Goal: Information Seeking & Learning: Learn about a topic

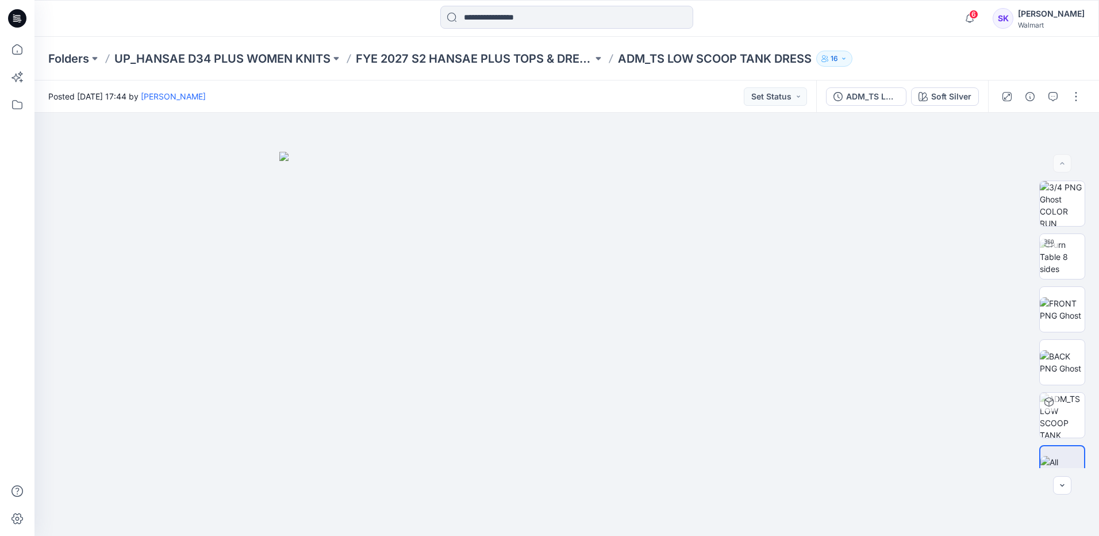
click at [513, 98] on div "Posted [DATE] 17:44 by [PERSON_NAME] Set Status" at bounding box center [425, 96] width 782 height 32
click at [1042, 49] on div "Folders UP_HANSAE D34 PLUS WOMEN KNITS FYE 2027 S2 HANSAE PLUS TOPS & DRESSES A…" at bounding box center [566, 59] width 1065 height 44
click at [950, 102] on div "Soft Silver" at bounding box center [951, 96] width 40 height 13
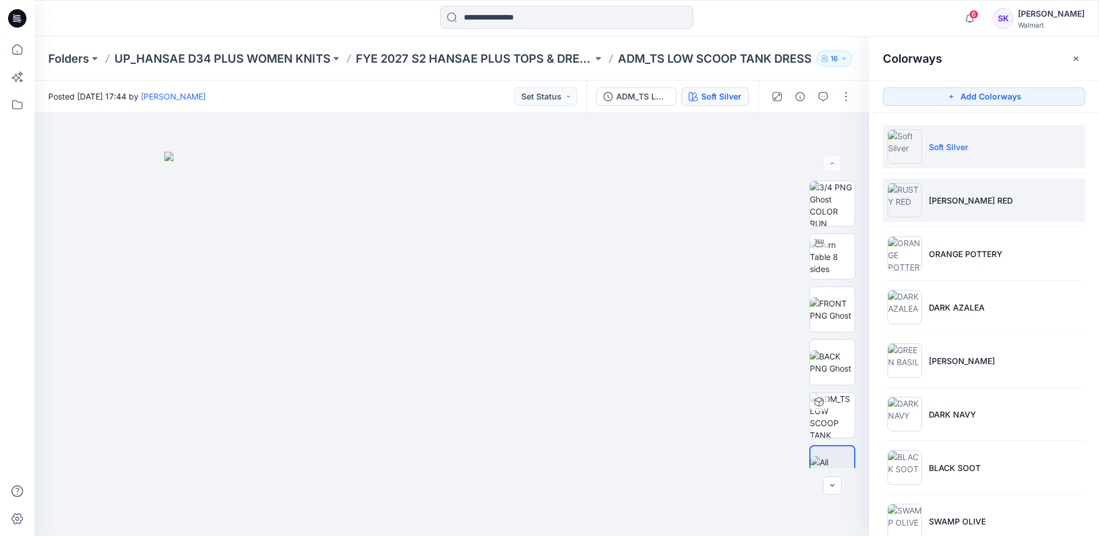
click at [976, 201] on li "[PERSON_NAME] RED" at bounding box center [984, 200] width 202 height 44
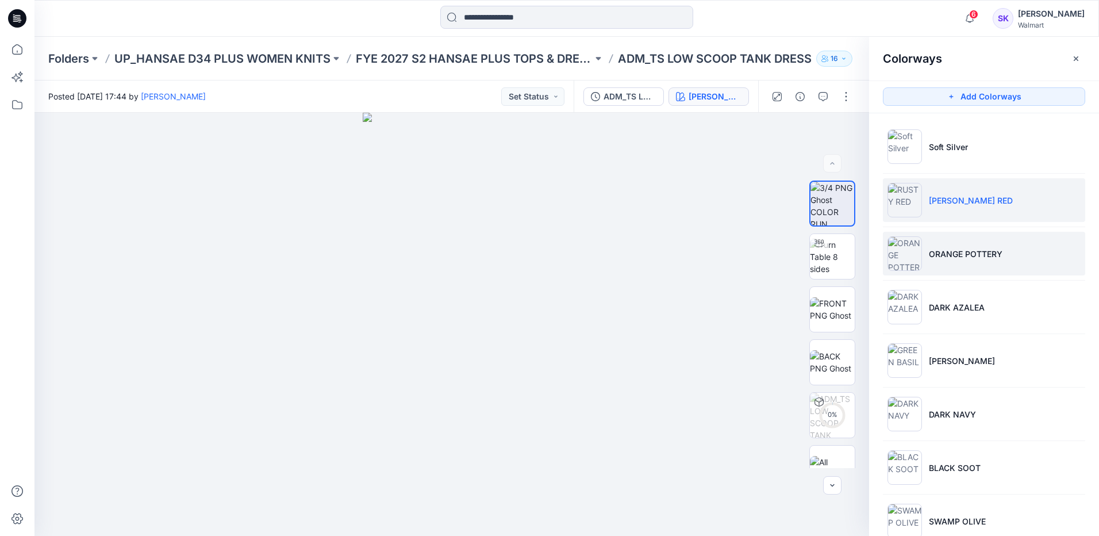
click at [991, 251] on p "ORANGE POTTERY" at bounding box center [966, 254] width 74 height 12
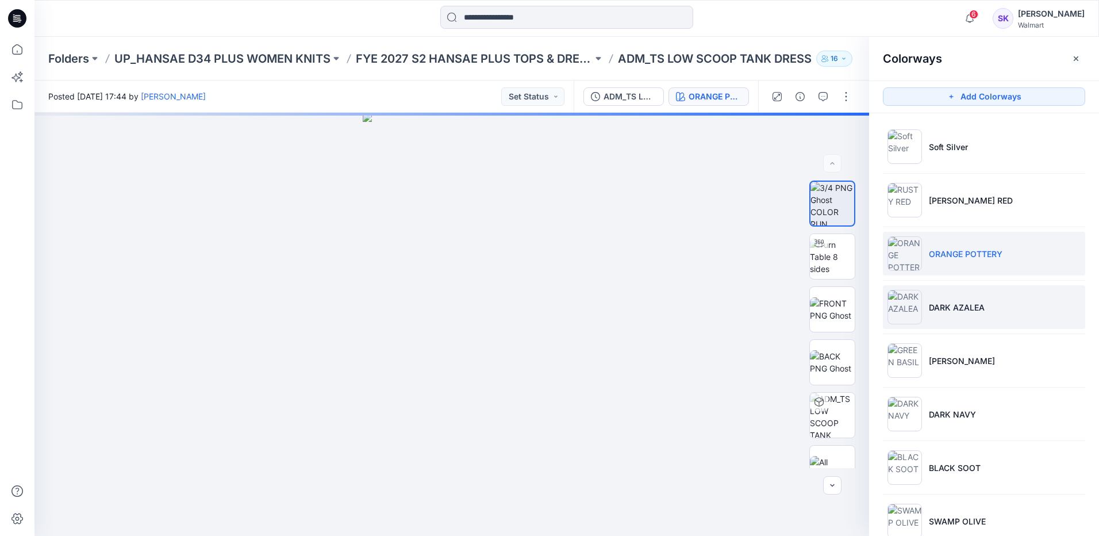
click at [991, 304] on li "DARK AZALEA" at bounding box center [984, 307] width 202 height 44
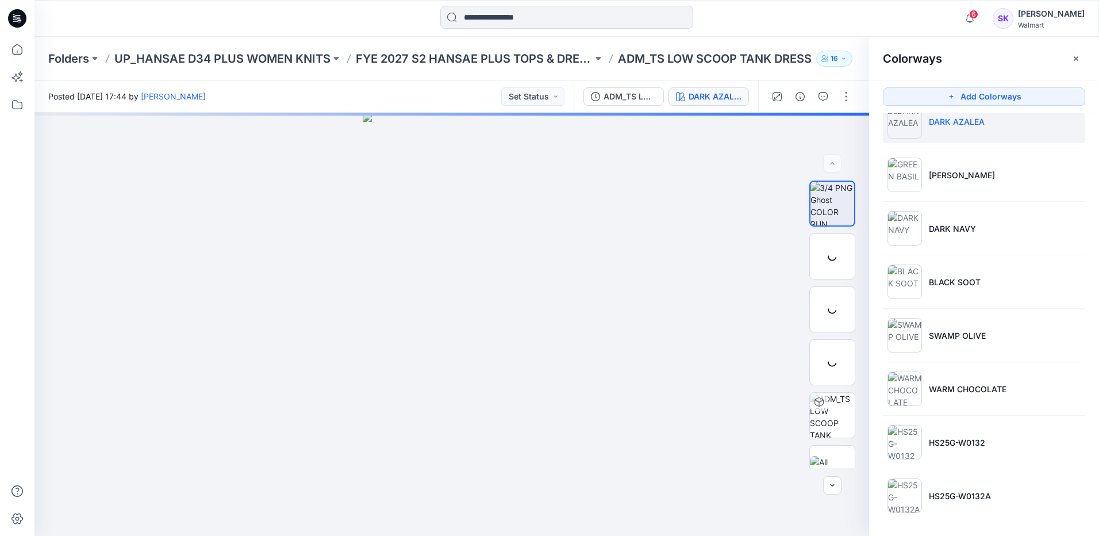
scroll to position [188, 0]
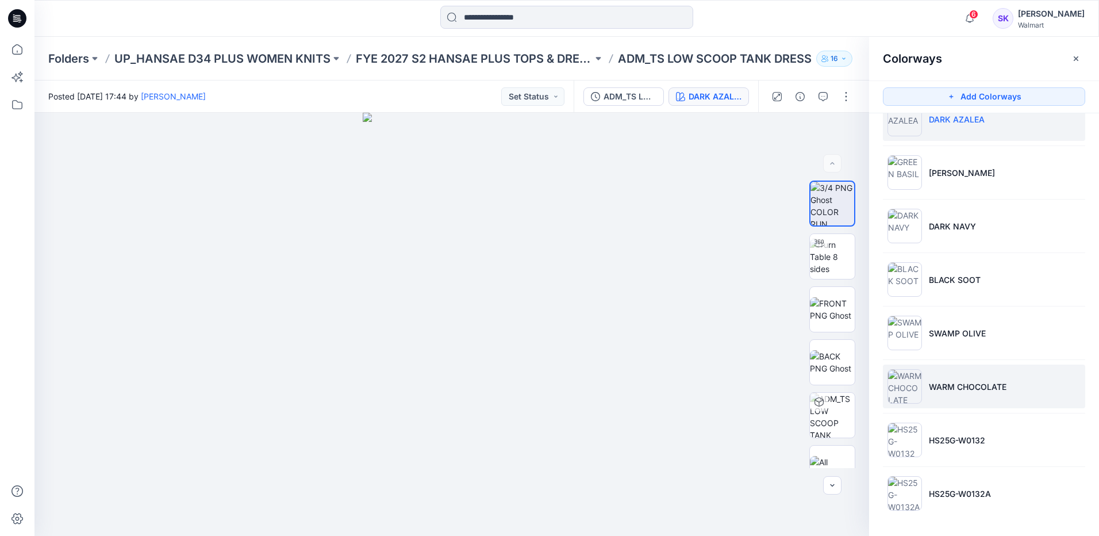
click at [960, 381] on p "WARM CHOCOLATE" at bounding box center [968, 387] width 78 height 12
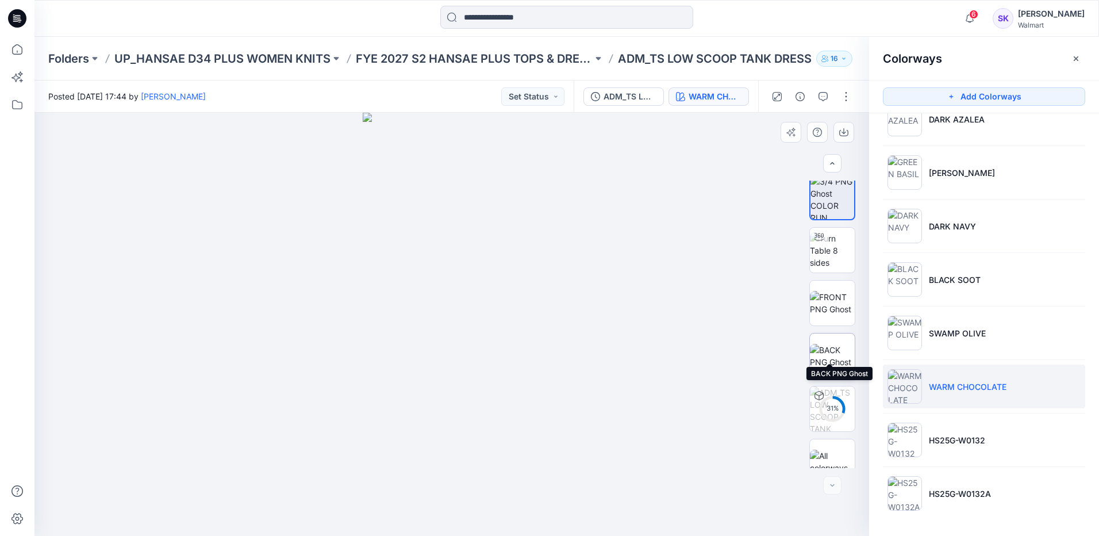
scroll to position [23, 0]
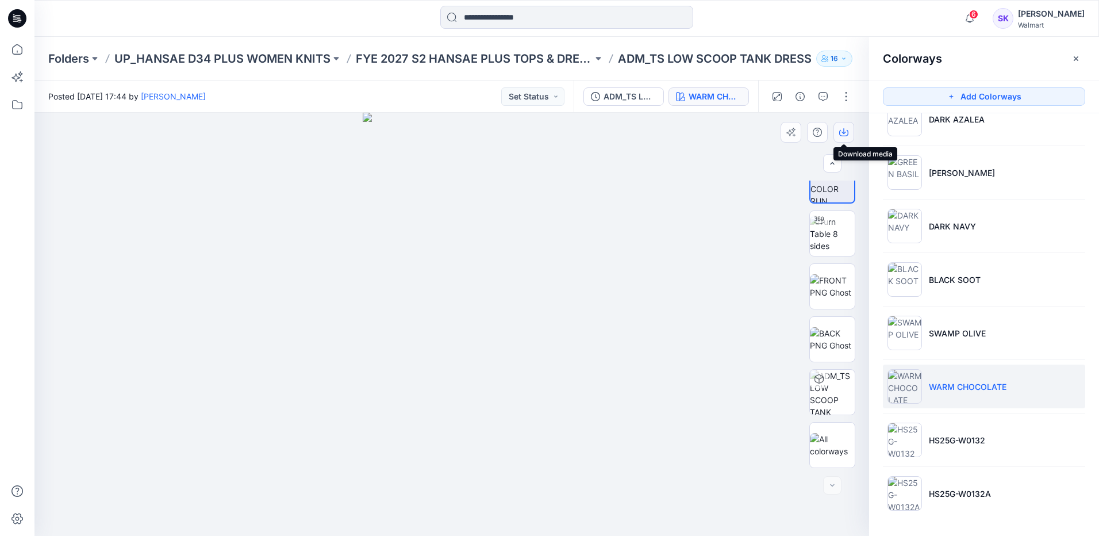
click at [843, 135] on icon "button" at bounding box center [843, 132] width 9 height 9
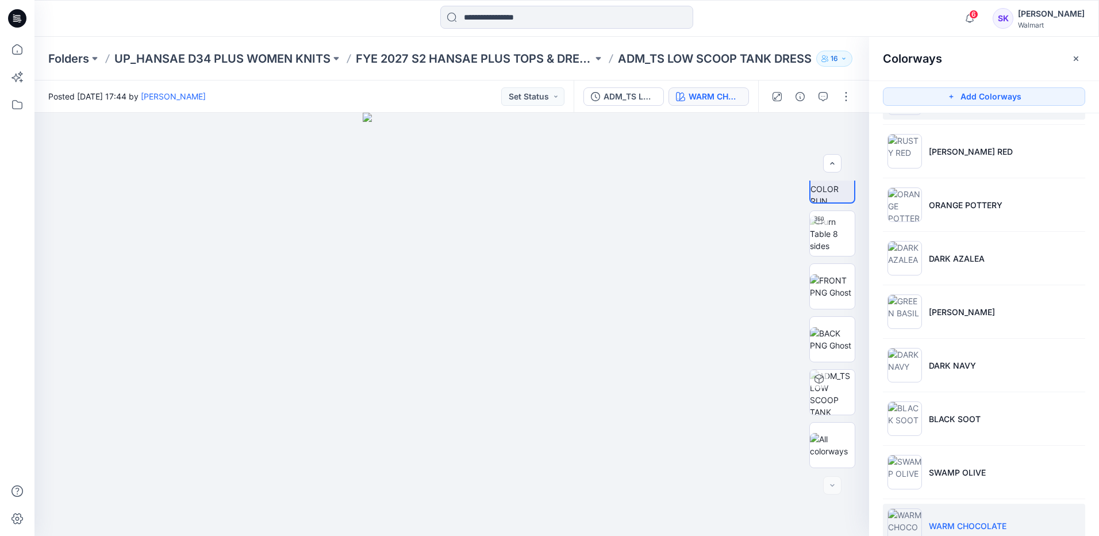
scroll to position [0, 0]
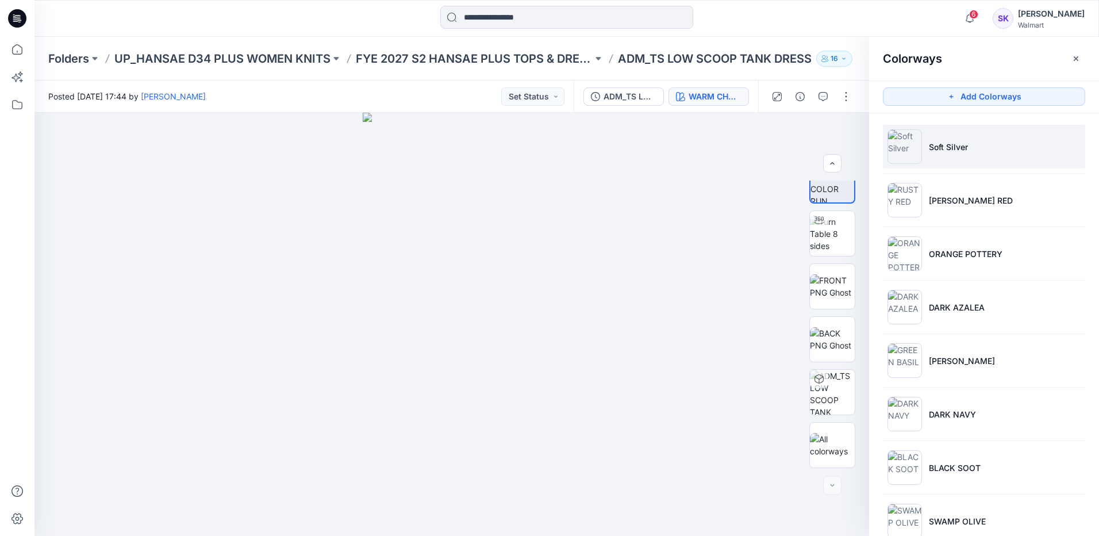
click at [974, 143] on li "Soft Silver" at bounding box center [984, 147] width 202 height 44
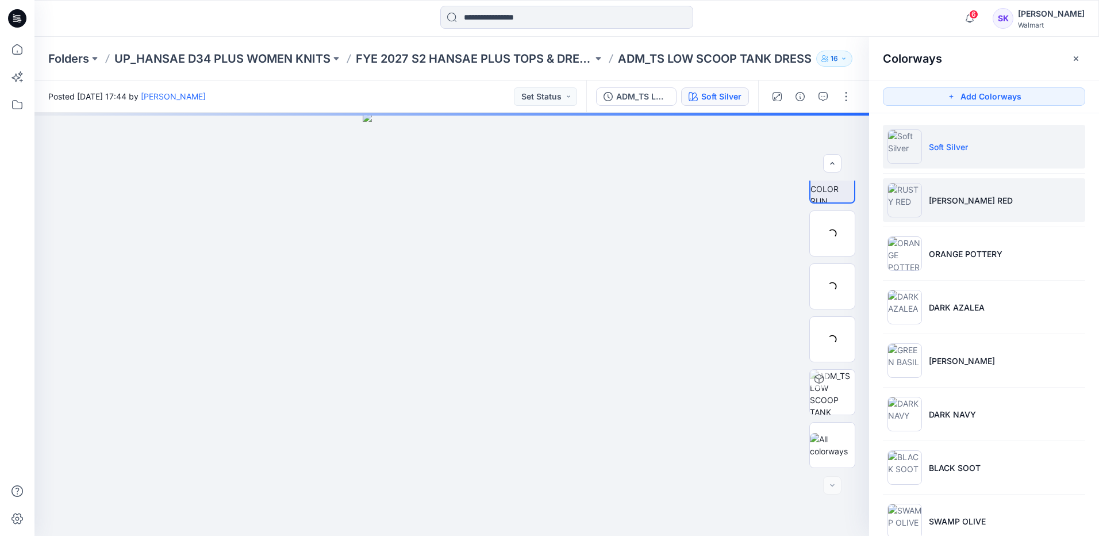
click at [966, 208] on li "[PERSON_NAME] RED" at bounding box center [984, 200] width 202 height 44
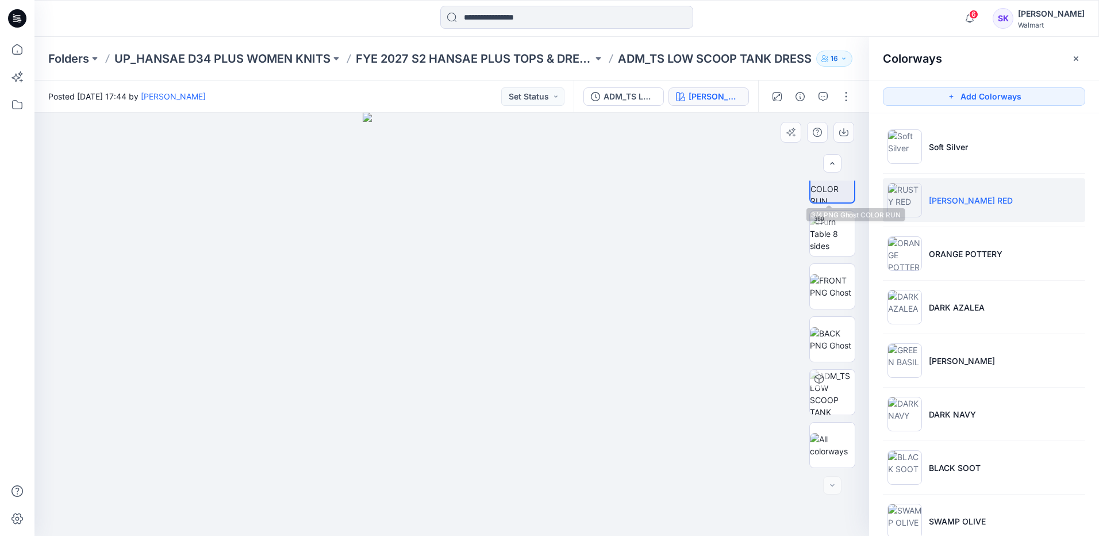
drag, startPoint x: 912, startPoint y: 202, endPoint x: 845, endPoint y: 188, distance: 68.7
click at [845, 188] on img at bounding box center [833, 181] width 44 height 44
click at [841, 135] on icon "button" at bounding box center [843, 132] width 9 height 9
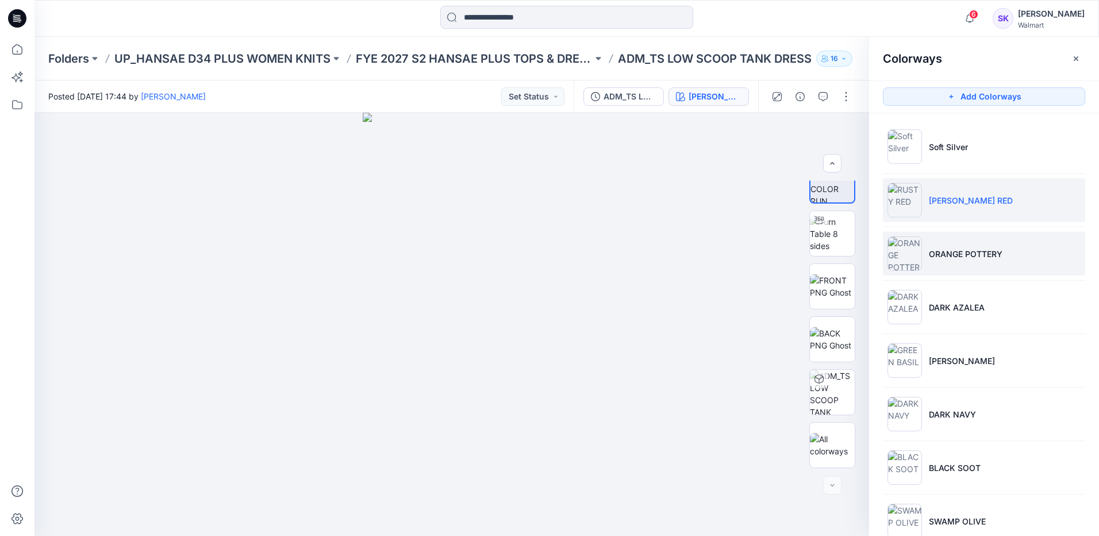
click at [952, 258] on p "ORANGE POTTERY" at bounding box center [966, 254] width 74 height 12
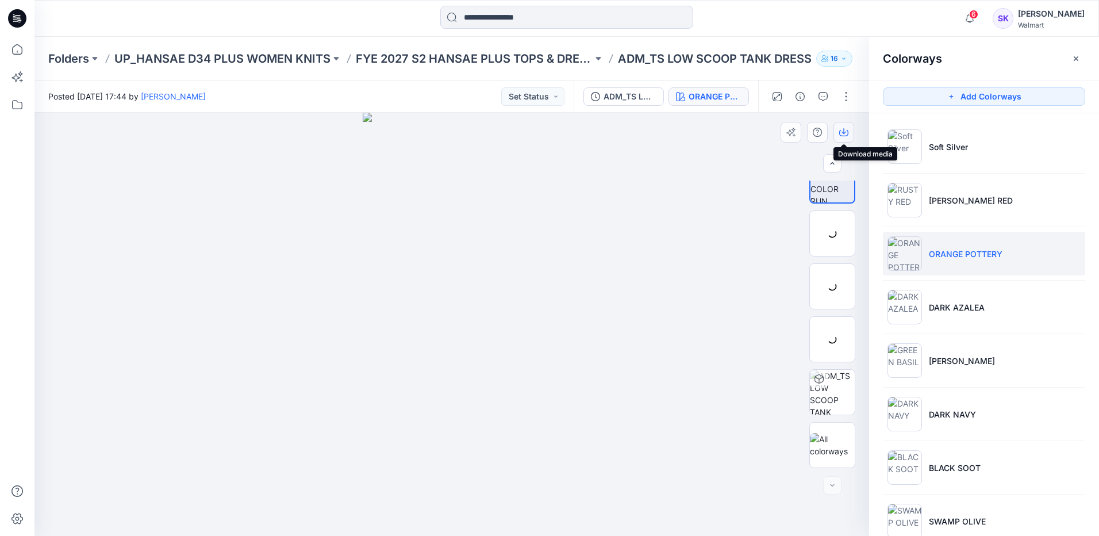
click at [844, 131] on icon "button" at bounding box center [844, 131] width 5 height 6
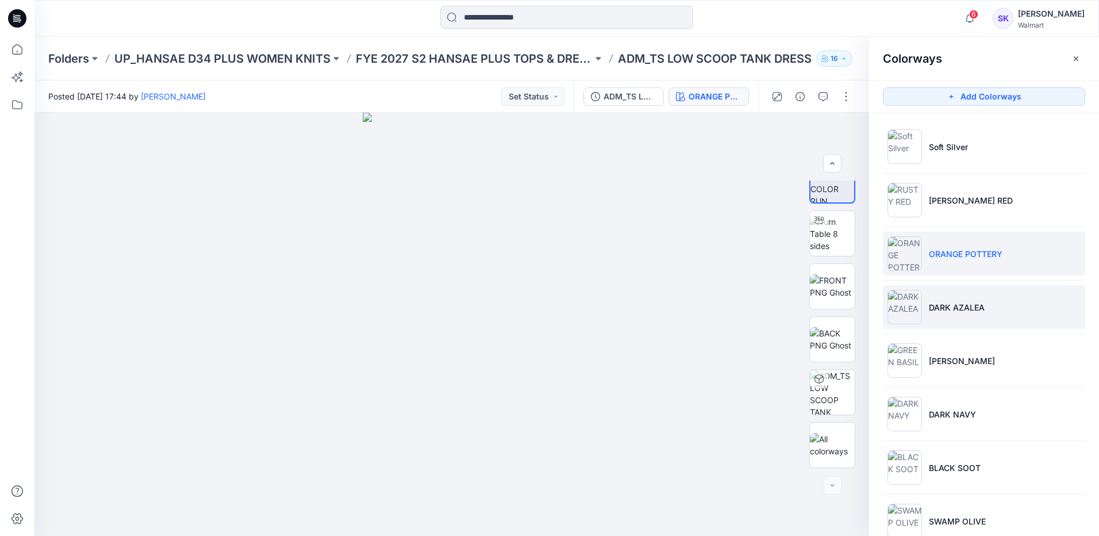
click at [950, 307] on p "DARK AZALEA" at bounding box center [957, 307] width 56 height 12
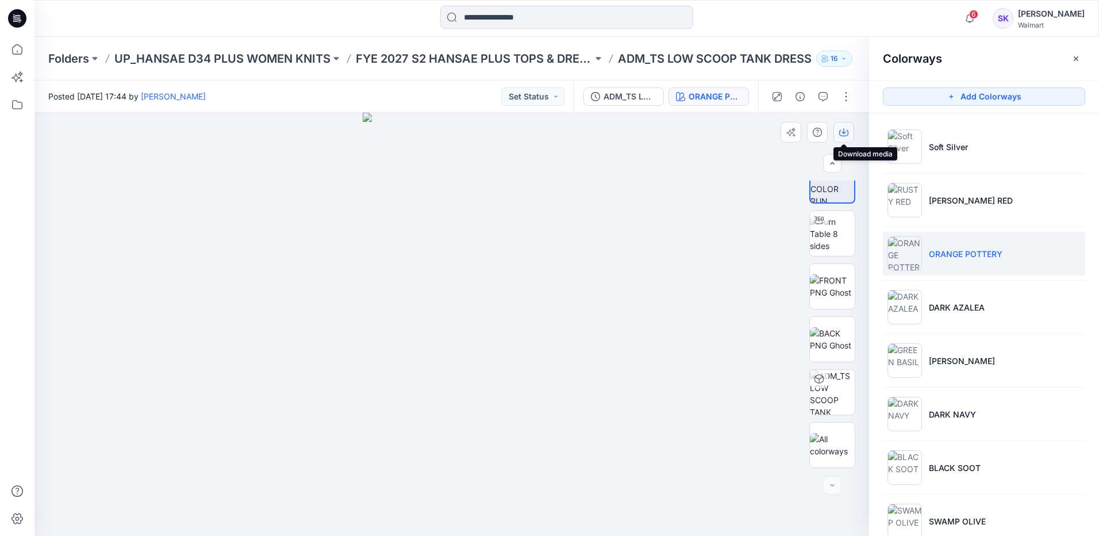
click at [844, 130] on icon "button" at bounding box center [844, 131] width 5 height 6
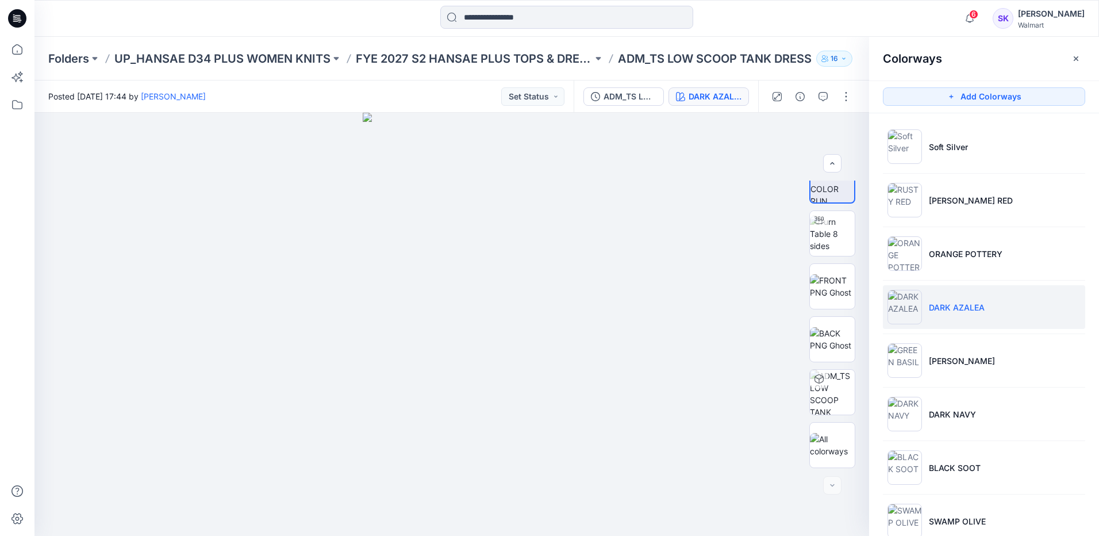
click at [953, 305] on p "DARK AZALEA" at bounding box center [957, 307] width 56 height 12
click at [839, 131] on icon "button" at bounding box center [843, 132] width 9 height 9
click at [971, 365] on p "[PERSON_NAME]" at bounding box center [962, 361] width 66 height 12
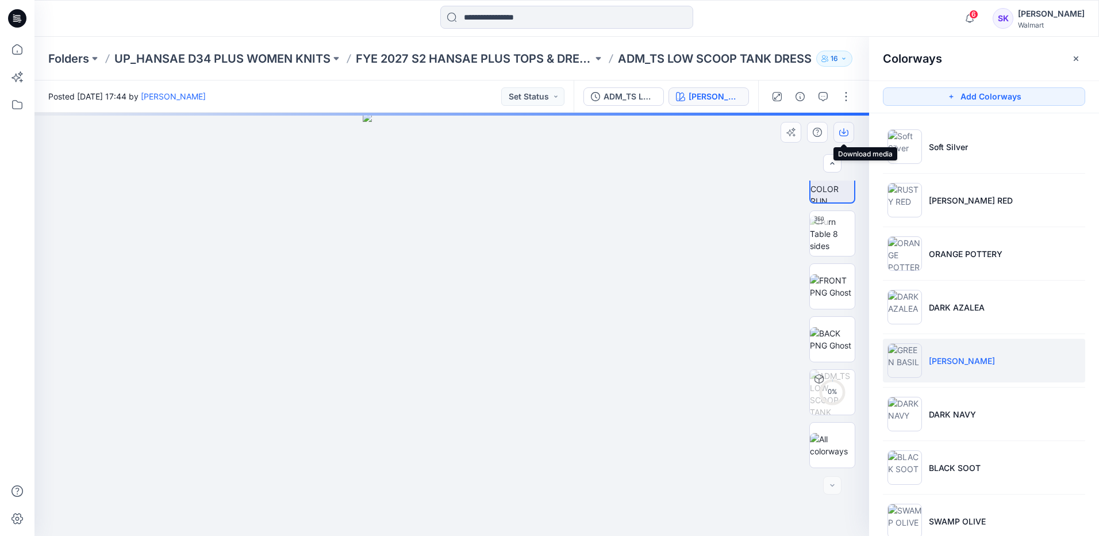
click at [845, 131] on icon "button" at bounding box center [843, 132] width 9 height 9
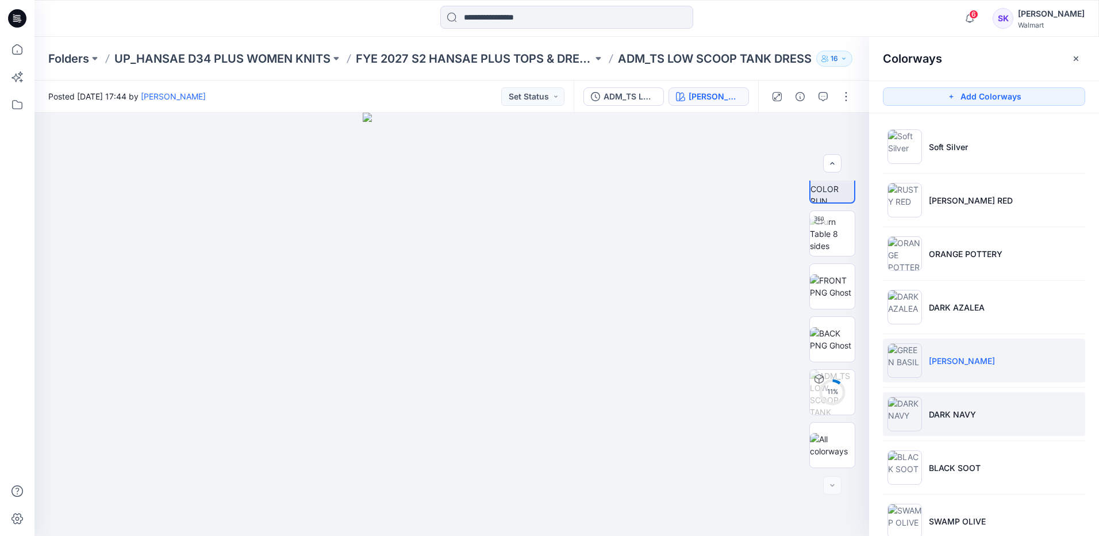
click at [980, 420] on li "DARK NAVY" at bounding box center [984, 414] width 202 height 44
click at [750, 252] on div at bounding box center [451, 324] width 835 height 423
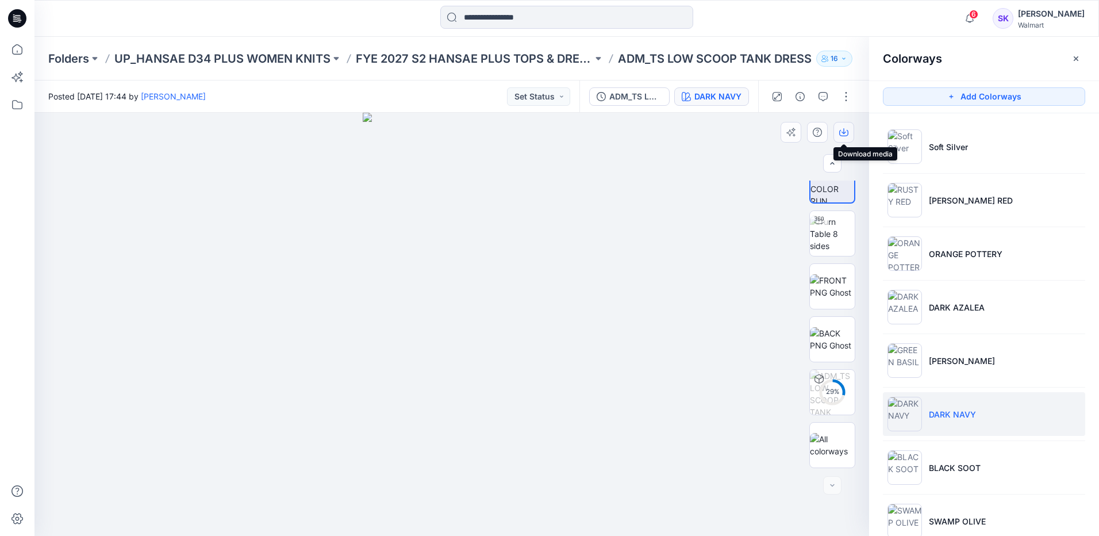
click at [843, 132] on icon "button" at bounding box center [844, 131] width 5 height 6
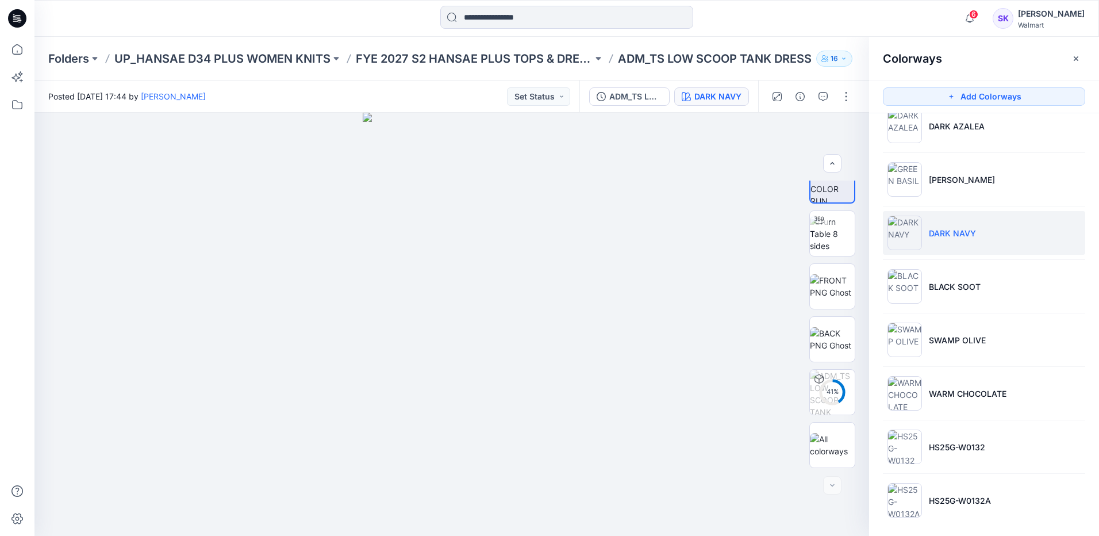
scroll to position [188, 0]
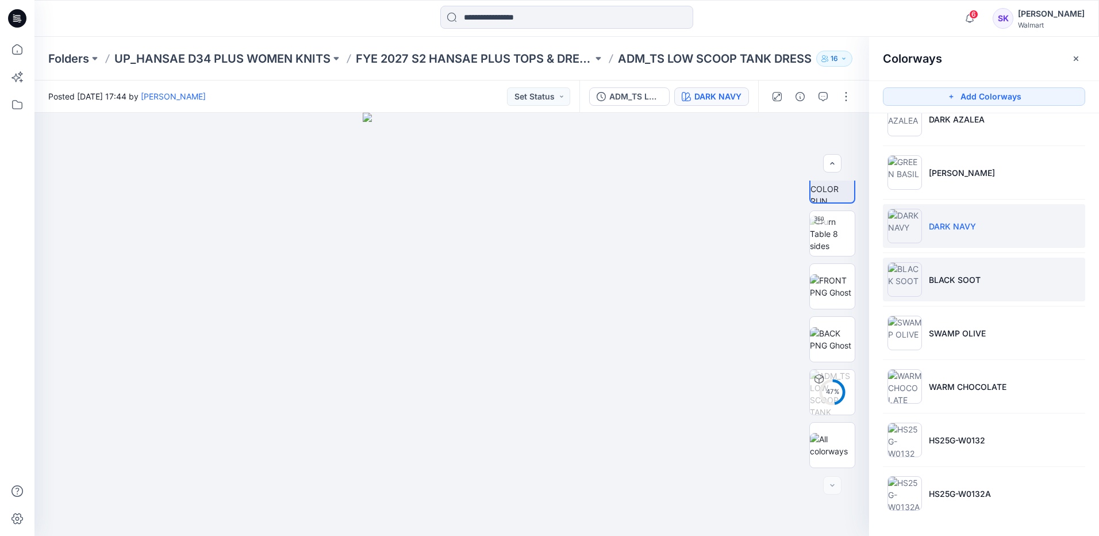
click at [1014, 281] on li "BLACK SOOT" at bounding box center [984, 280] width 202 height 44
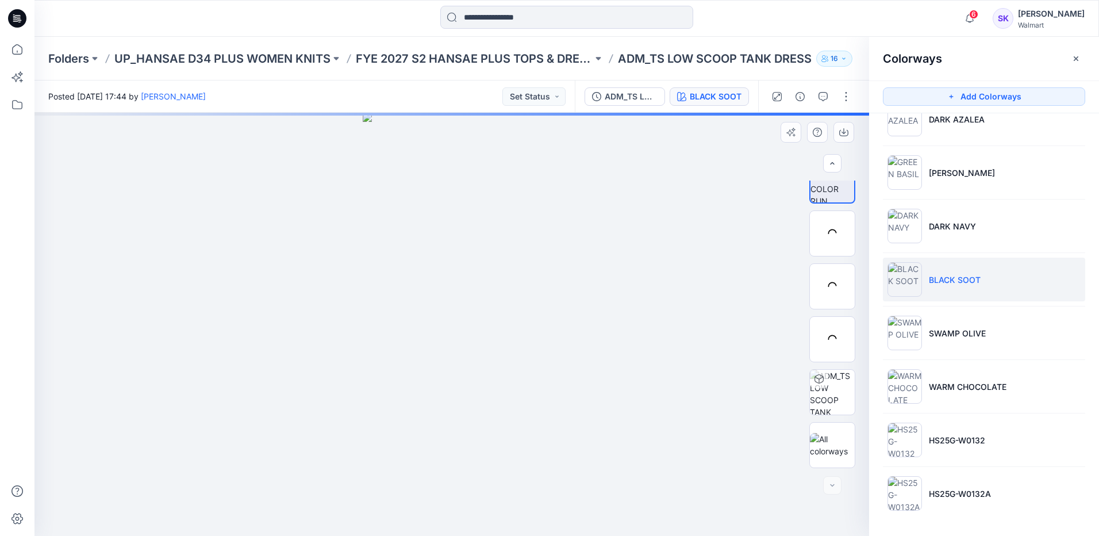
drag, startPoint x: 752, startPoint y: 286, endPoint x: 755, endPoint y: 268, distance: 18.2
click at [752, 286] on div at bounding box center [451, 324] width 835 height 423
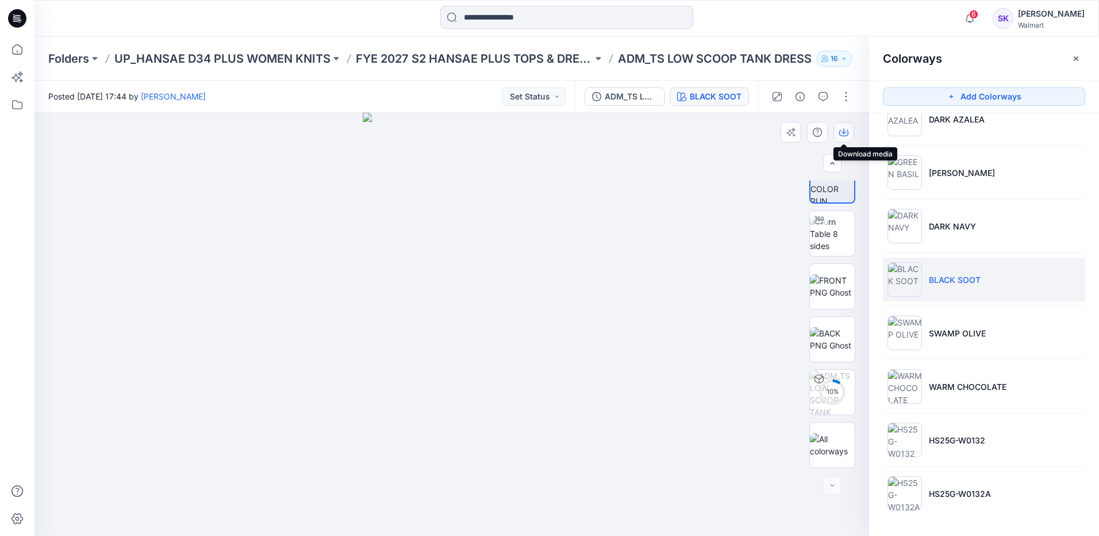
click at [845, 133] on icon "button" at bounding box center [844, 131] width 5 height 6
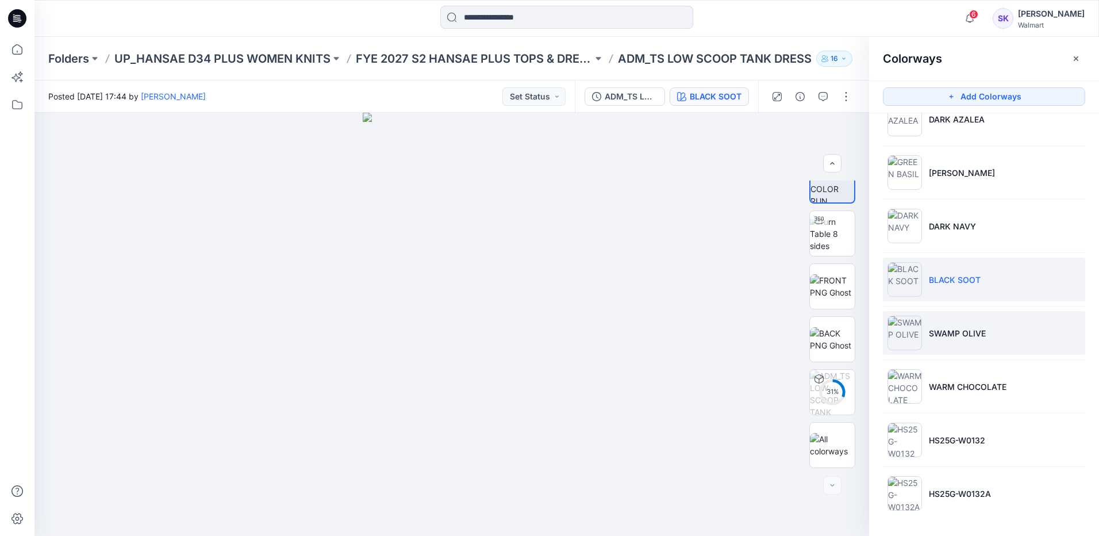
click at [1029, 334] on li "SWAMP OLIVE" at bounding box center [984, 333] width 202 height 44
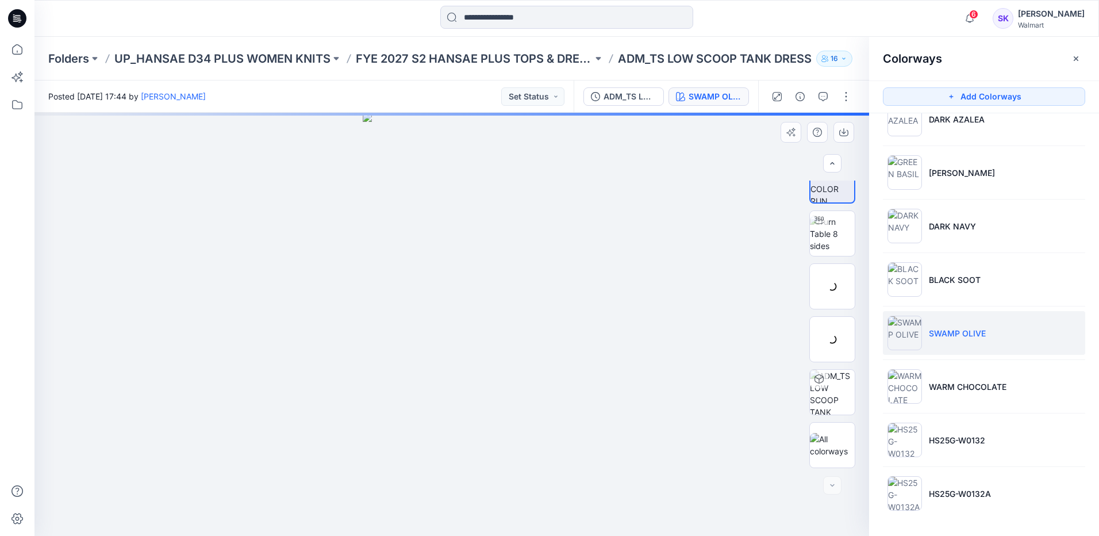
drag, startPoint x: 749, startPoint y: 317, endPoint x: 784, endPoint y: 248, distance: 77.4
click at [749, 317] on div at bounding box center [451, 324] width 835 height 423
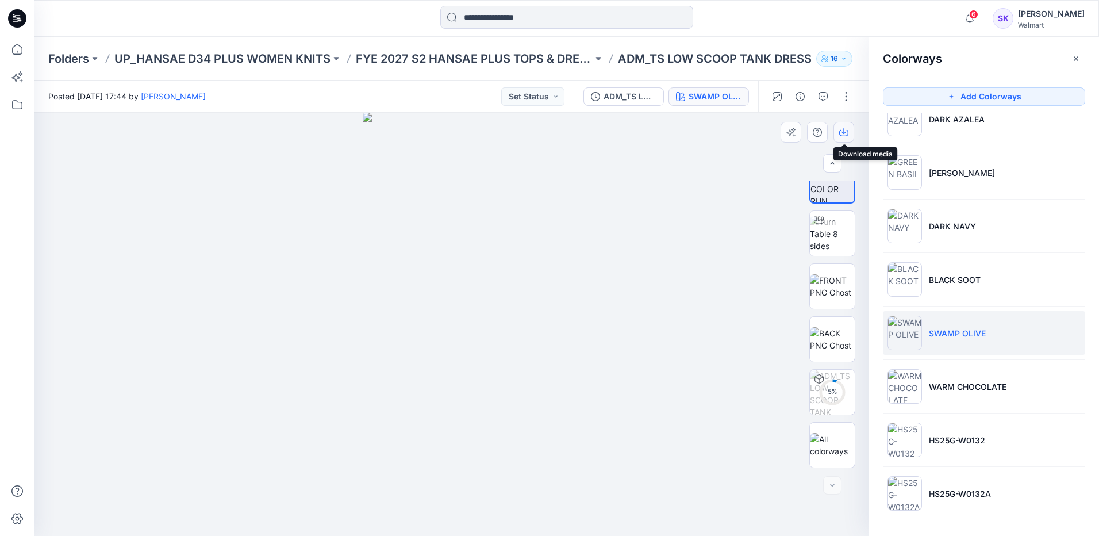
click at [842, 132] on icon "button" at bounding box center [844, 131] width 5 height 6
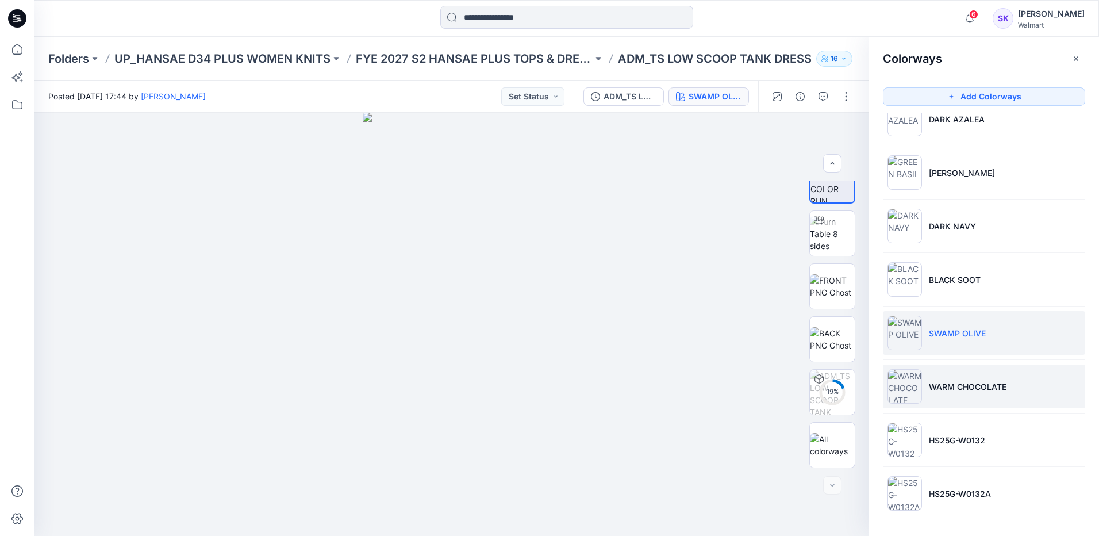
click at [1042, 391] on li "WARM CHOCOLATE" at bounding box center [984, 387] width 202 height 44
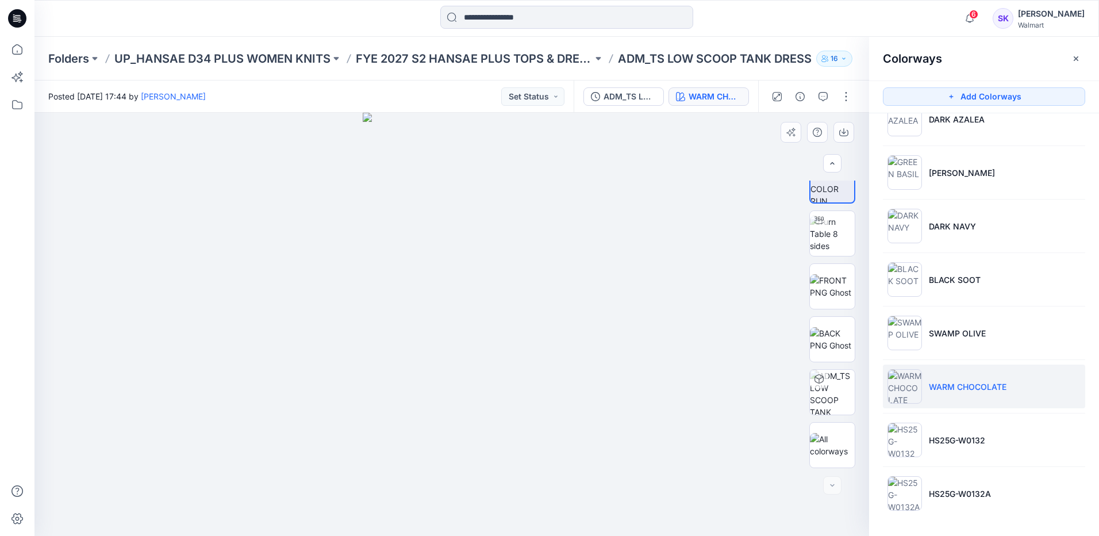
click at [730, 341] on div at bounding box center [451, 324] width 835 height 423
click at [845, 131] on icon "button" at bounding box center [843, 132] width 9 height 9
click at [1048, 450] on li "HS25G-W0132" at bounding box center [984, 440] width 202 height 44
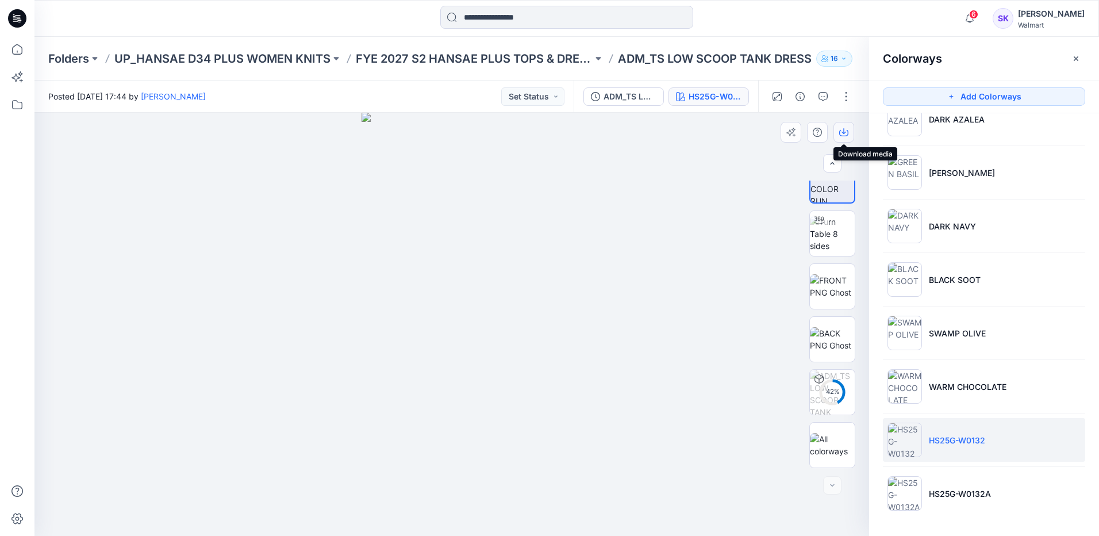
click at [839, 132] on button "button" at bounding box center [844, 132] width 21 height 21
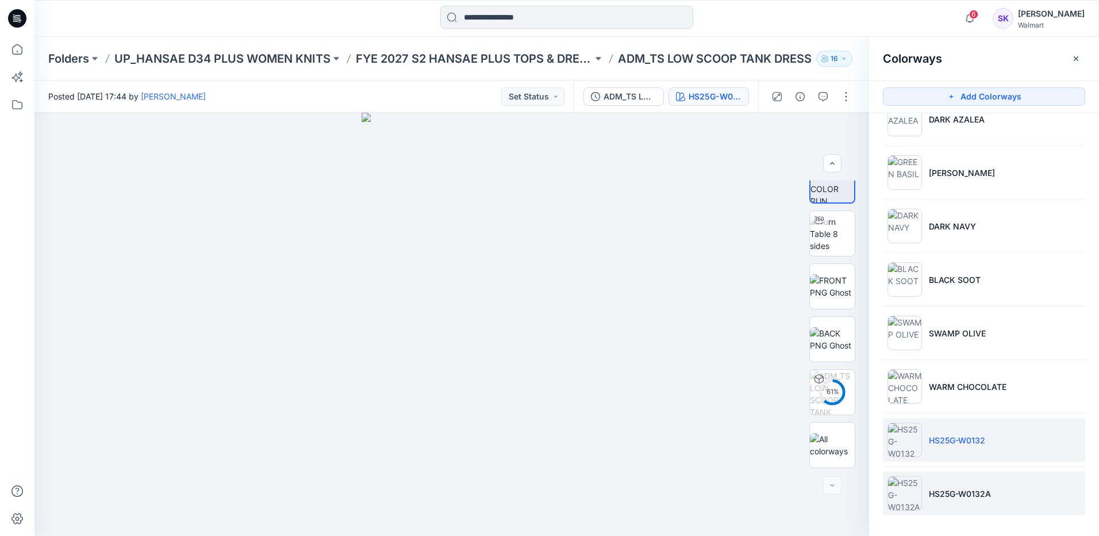
click at [1024, 492] on li "HS25G-W0132A" at bounding box center [984, 493] width 202 height 44
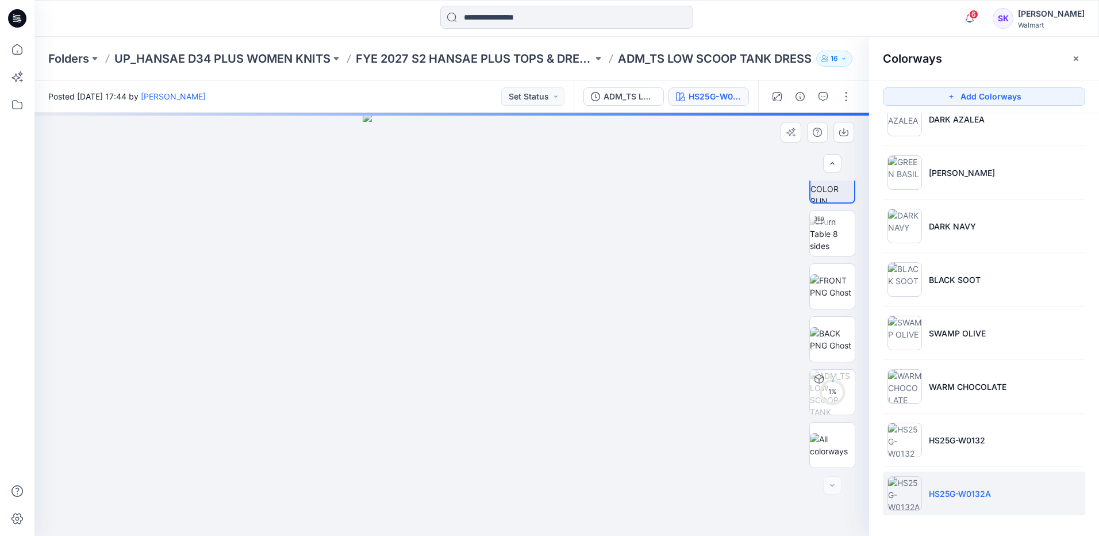
click at [753, 326] on div at bounding box center [451, 324] width 835 height 423
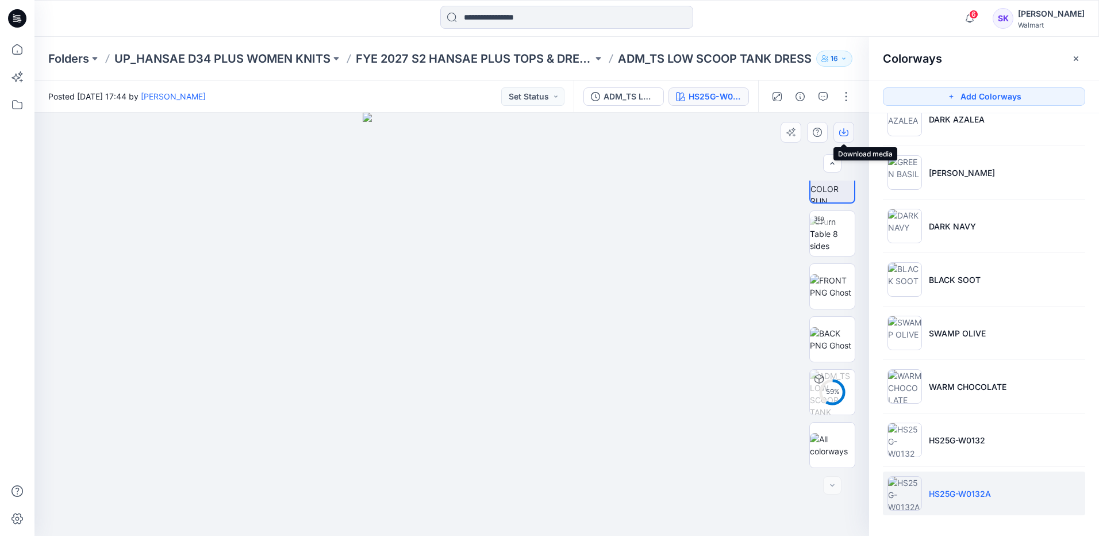
click at [847, 136] on icon "button" at bounding box center [843, 133] width 9 height 6
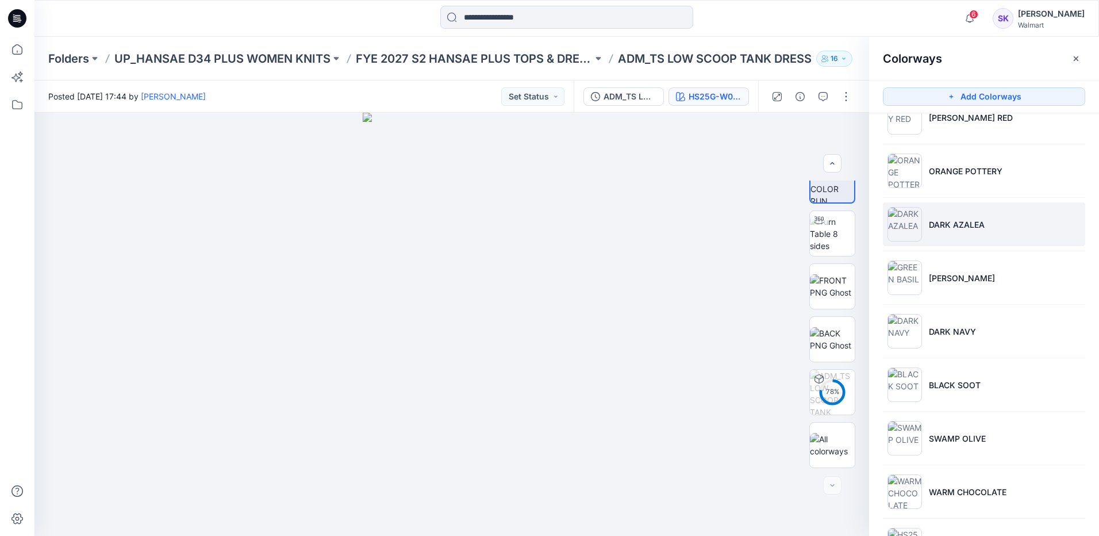
scroll to position [0, 0]
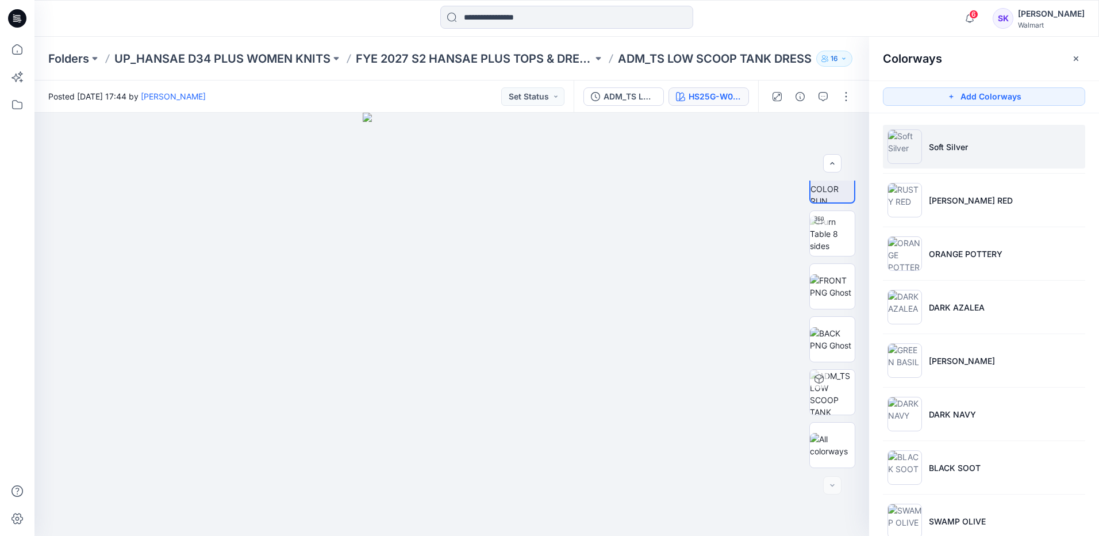
click at [1064, 143] on li "Soft Silver" at bounding box center [984, 147] width 202 height 44
